Goal: Task Accomplishment & Management: Use online tool/utility

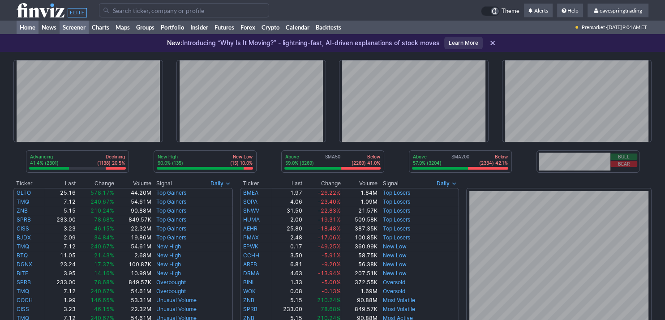
click at [79, 30] on link "Screener" at bounding box center [74, 27] width 29 height 13
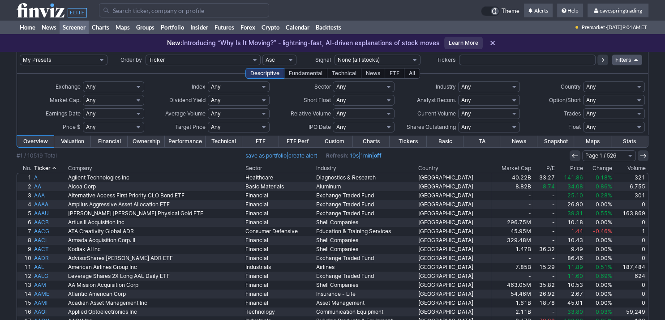
click at [531, 64] on input "text" at bounding box center [527, 60] width 137 height 11
type input "amds"
